Goal: Transaction & Acquisition: Purchase product/service

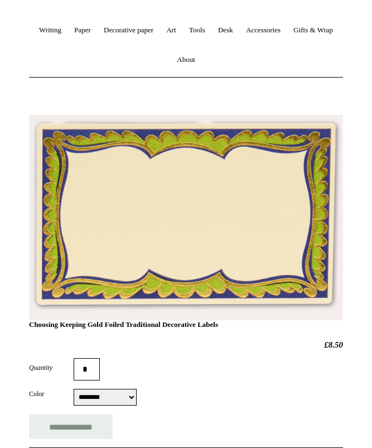
scroll to position [141, 0]
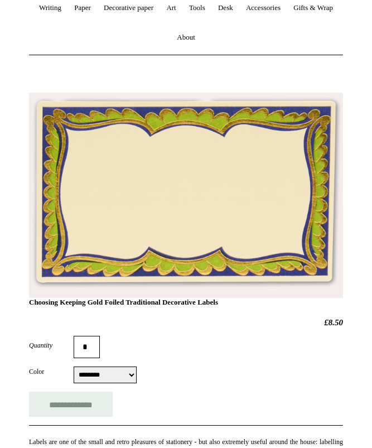
click at [246, 226] on h1 "Choosing Keeping Gold Foiled Traditional Decorative Labels" at bounding box center [186, 209] width 314 height 194
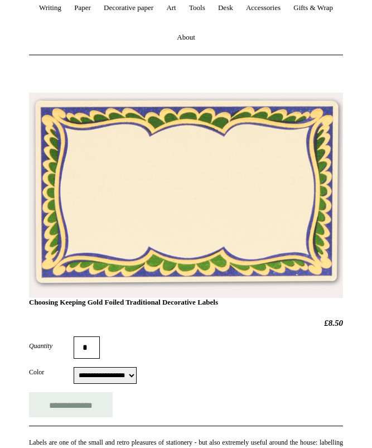
select select "*********"
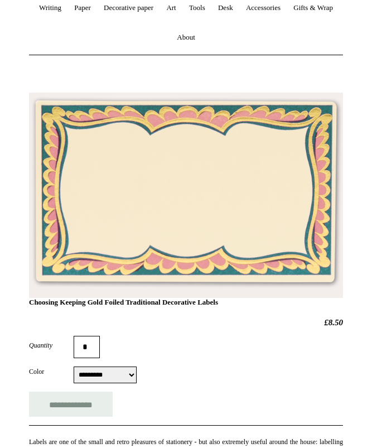
drag, startPoint x: 238, startPoint y: 145, endPoint x: 165, endPoint y: 158, distance: 74.3
click at [165, 158] on h1 "Choosing Keeping Gold Foiled Traditional Decorative Labels" at bounding box center [186, 209] width 314 height 194
click at [241, 343] on div "Quantity *" at bounding box center [186, 347] width 314 height 22
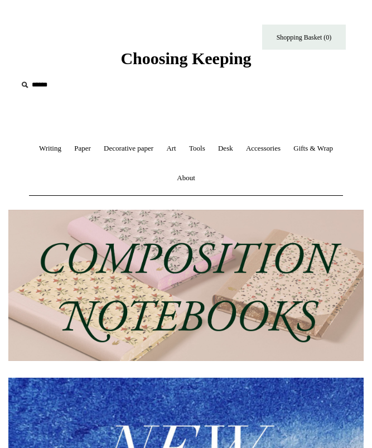
click at [49, 87] on input "text" at bounding box center [85, 85] width 137 height 21
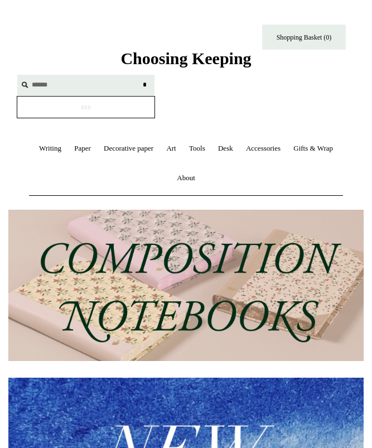
type input "******"
click at [145, 84] on input "*" at bounding box center [144, 85] width 11 height 20
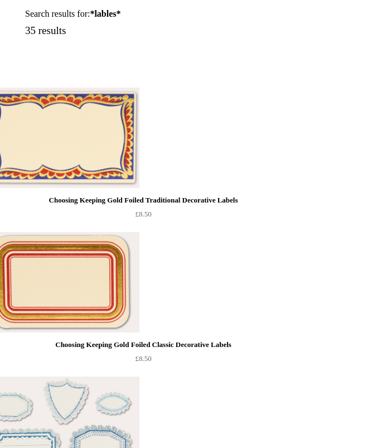
scroll to position [233, 0]
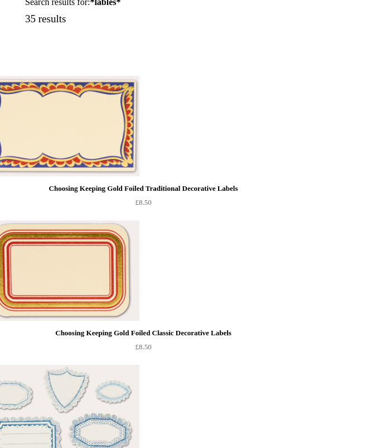
click at [117, 133] on img at bounding box center [60, 126] width 158 height 100
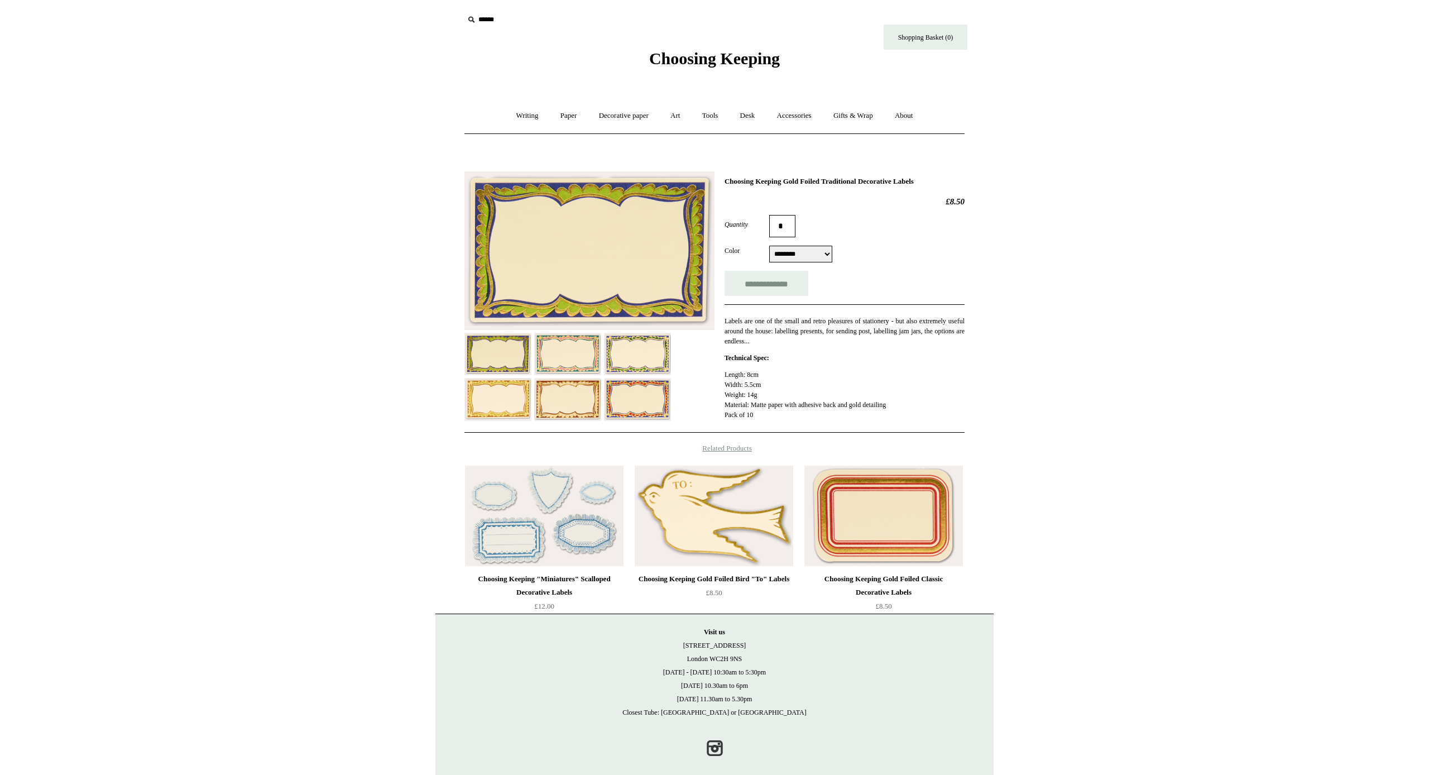
click at [372, 345] on img at bounding box center [567, 354] width 67 height 42
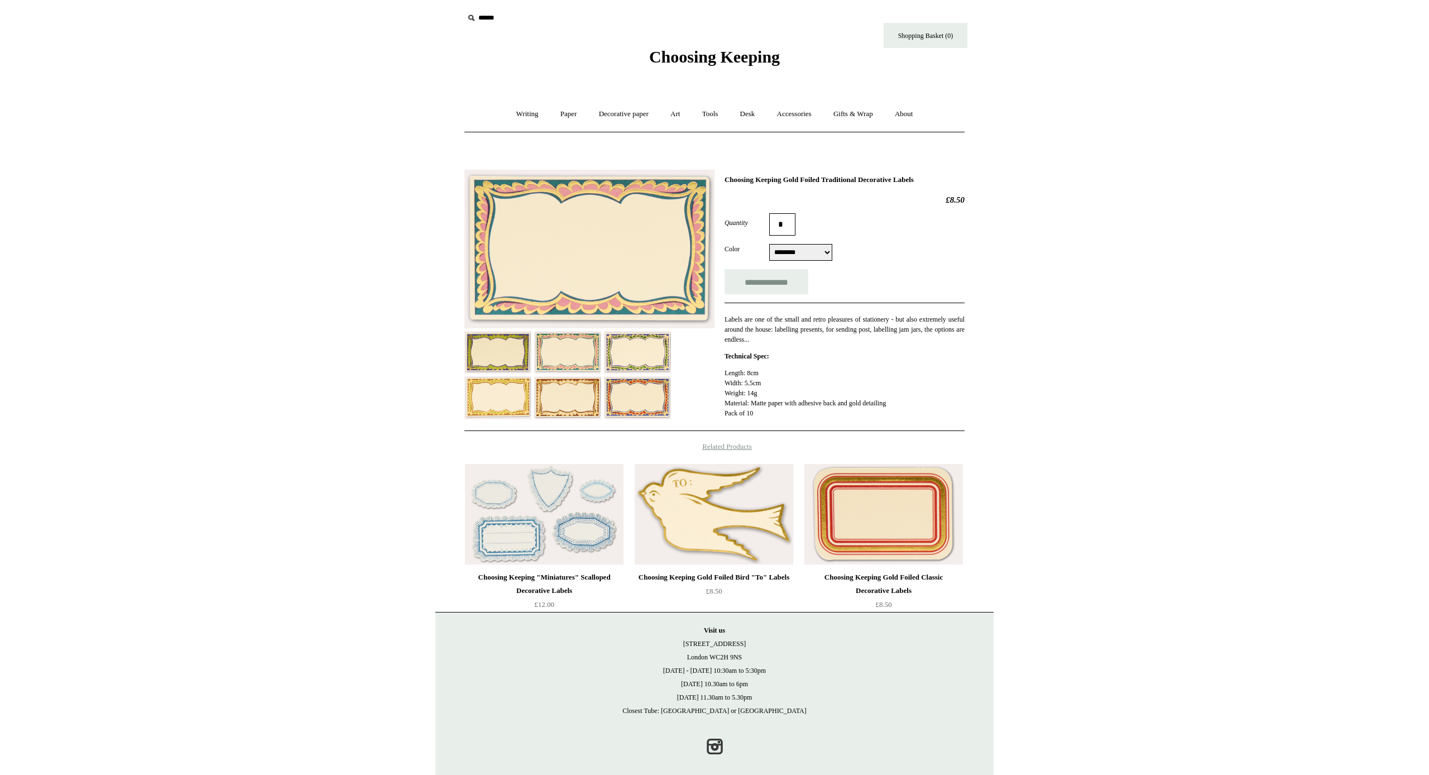
click at [372, 256] on img at bounding box center [589, 249] width 250 height 159
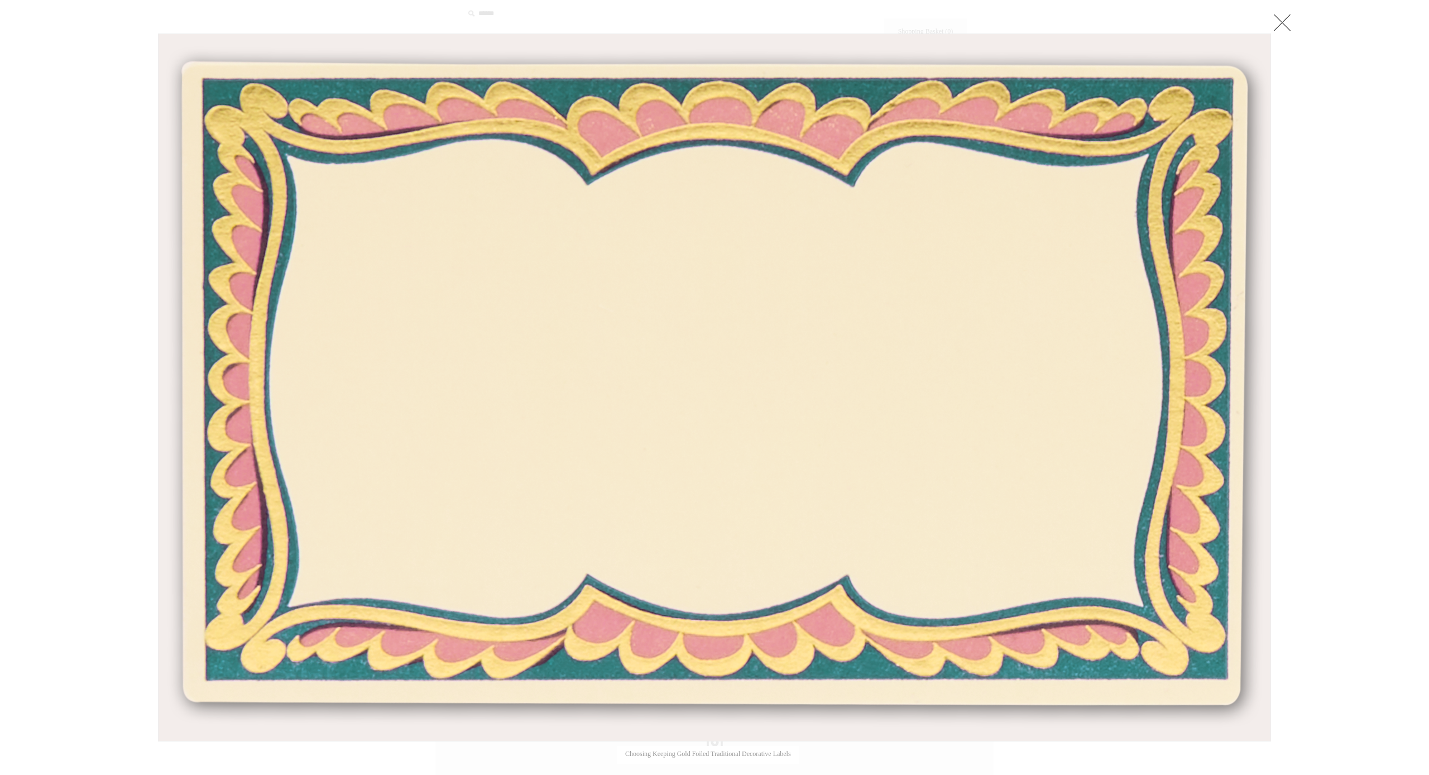
scroll to position [6, 0]
click at [372, 18] on link at bounding box center [1282, 22] width 22 height 22
